Goal: Task Accomplishment & Management: Manage account settings

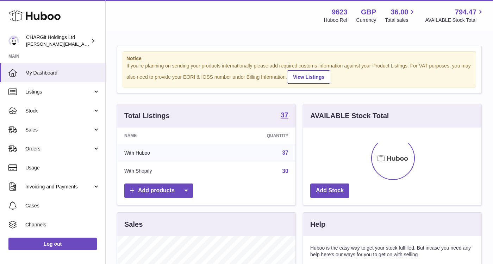
scroll to position [110, 178]
click at [35, 129] on span "Sales" at bounding box center [58, 130] width 67 height 7
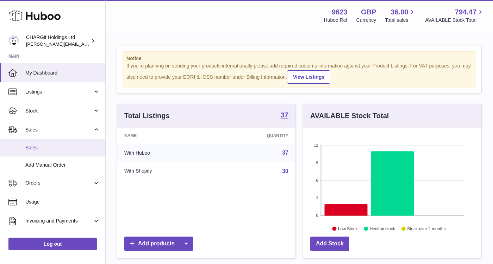
click at [29, 146] on span "Sales" at bounding box center [62, 148] width 75 height 7
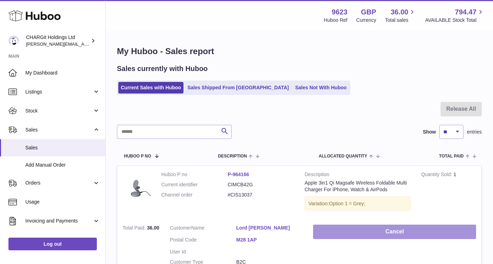
click at [403, 232] on button "Cancel" at bounding box center [394, 232] width 163 height 14
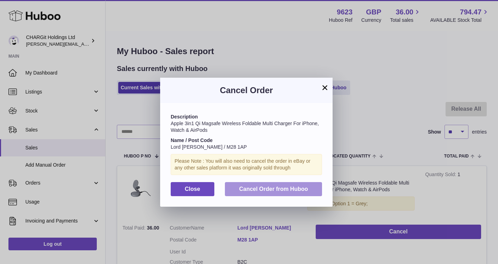
click at [287, 189] on span "Cancel Order from Huboo" at bounding box center [273, 189] width 69 height 6
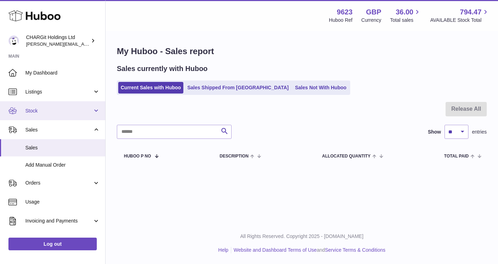
click at [38, 110] on span "Stock" at bounding box center [58, 111] width 67 height 7
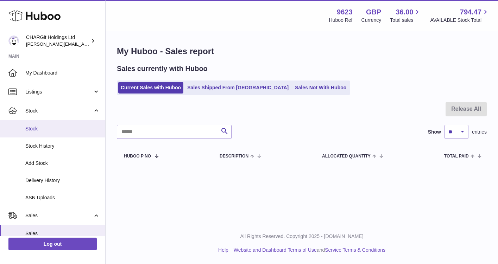
click at [36, 129] on span "Stock" at bounding box center [62, 129] width 75 height 7
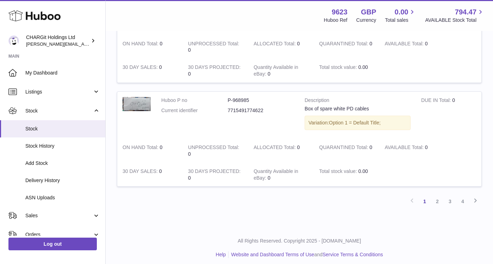
scroll to position [987, 0]
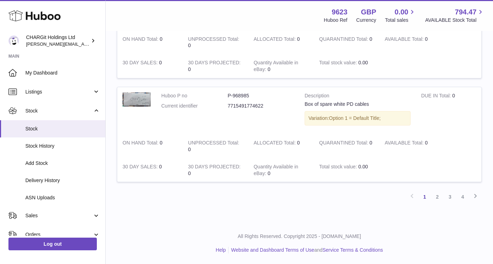
click at [438, 197] on link "2" at bounding box center [437, 197] width 13 height 13
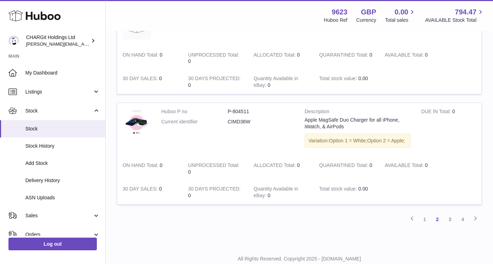
scroll to position [1011, 0]
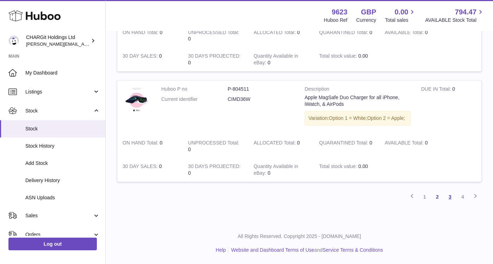
click at [450, 197] on link "3" at bounding box center [450, 197] width 13 height 13
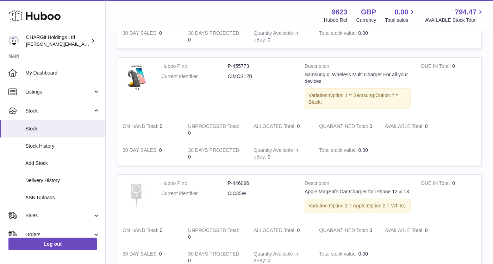
scroll to position [1034, 0]
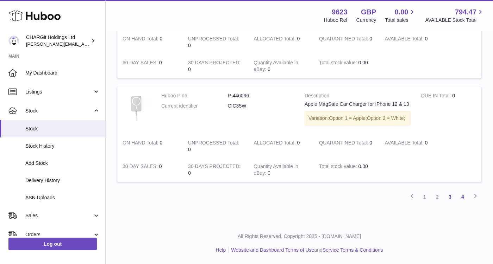
click at [463, 195] on link "4" at bounding box center [462, 197] width 13 height 13
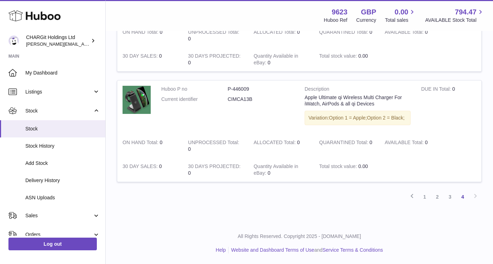
scroll to position [739, 0]
